Goal: Task Accomplishment & Management: Complete application form

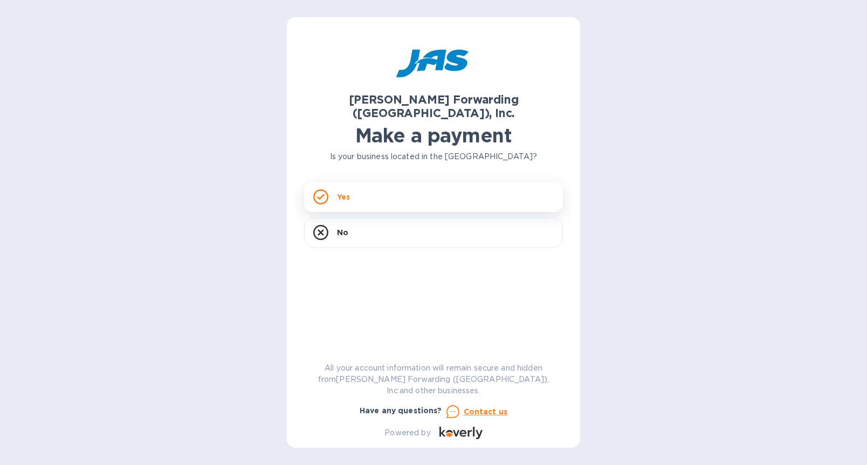
click at [380, 186] on div "Yes" at bounding box center [433, 197] width 259 height 30
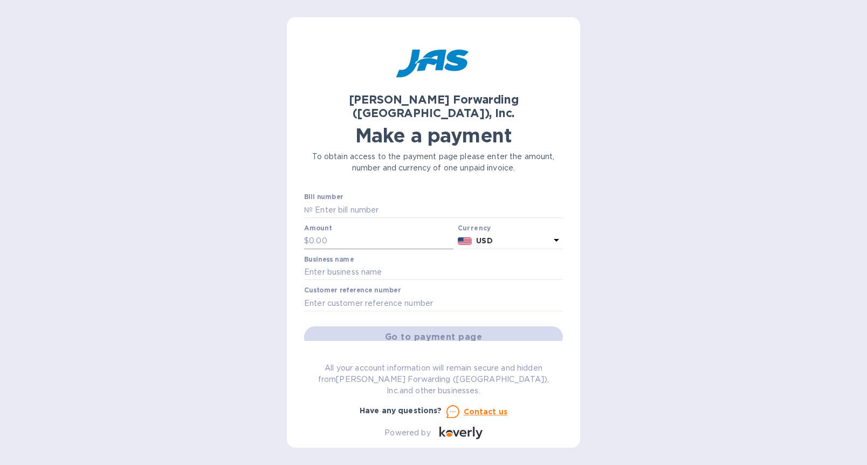
click at [313, 233] on input "text" at bounding box center [381, 241] width 145 height 16
paste input "2,076.95"
type input "2,076.95"
click at [327, 264] on input "text" at bounding box center [433, 272] width 259 height 16
type input "Una [PERSON_NAME] Inc"
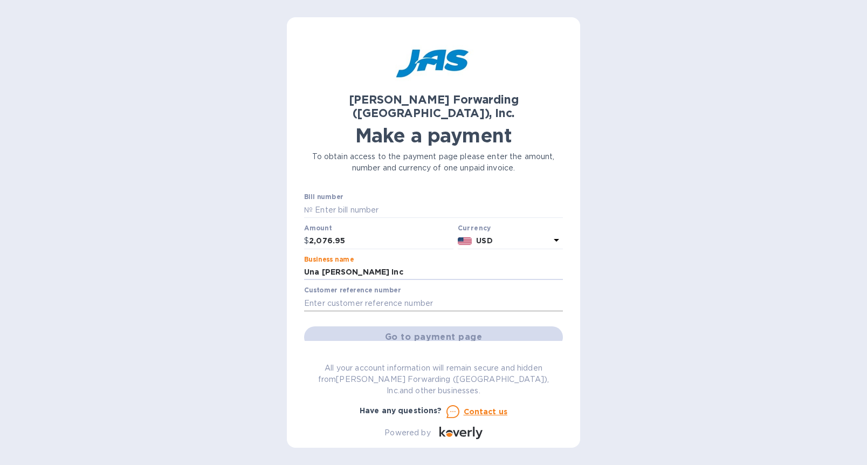
click at [320, 295] on input "text" at bounding box center [433, 303] width 259 height 16
click at [373, 295] on input "text" at bounding box center [433, 303] width 259 height 16
paste input "S509036130"
type input "S509036130"
click at [335, 202] on input "text" at bounding box center [438, 210] width 250 height 16
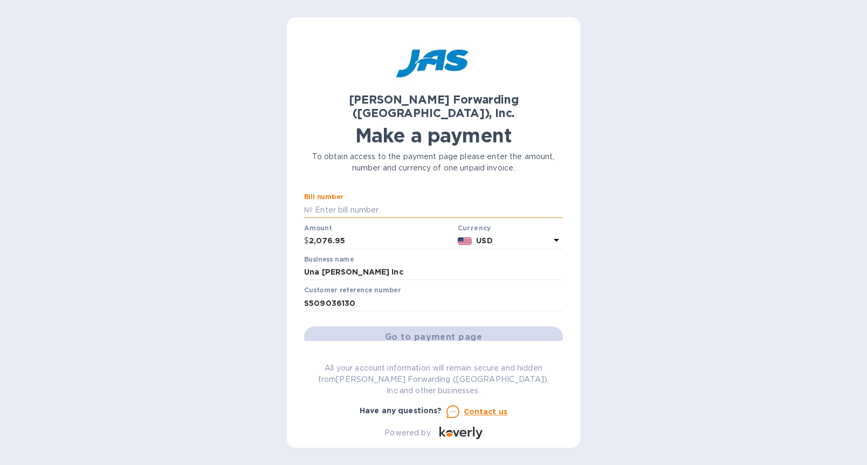
paste input "S509036130"
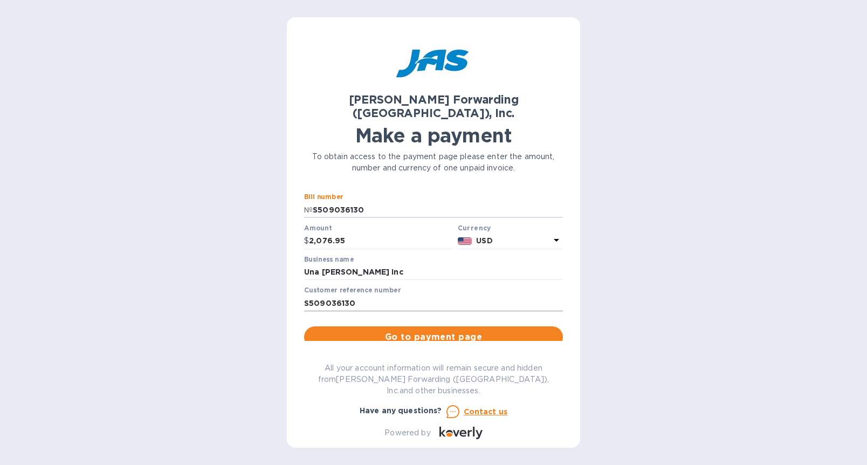
type input "S509036130"
click at [332, 295] on input "S509036130" at bounding box center [433, 303] width 259 height 16
click at [336, 295] on input "text" at bounding box center [433, 303] width 259 height 16
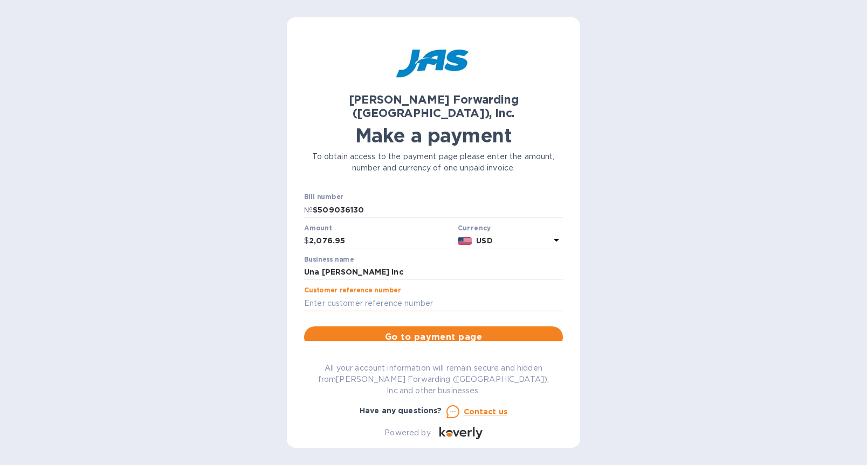
paste input "PO5085"
click at [376, 295] on input "PO5085 /" at bounding box center [433, 303] width 259 height 16
paste input "PO5279"
type input "PO5085 / PO5279"
click at [421, 331] on span "Go to payment page" at bounding box center [434, 337] width 242 height 13
